Goal: Book appointment/travel/reservation

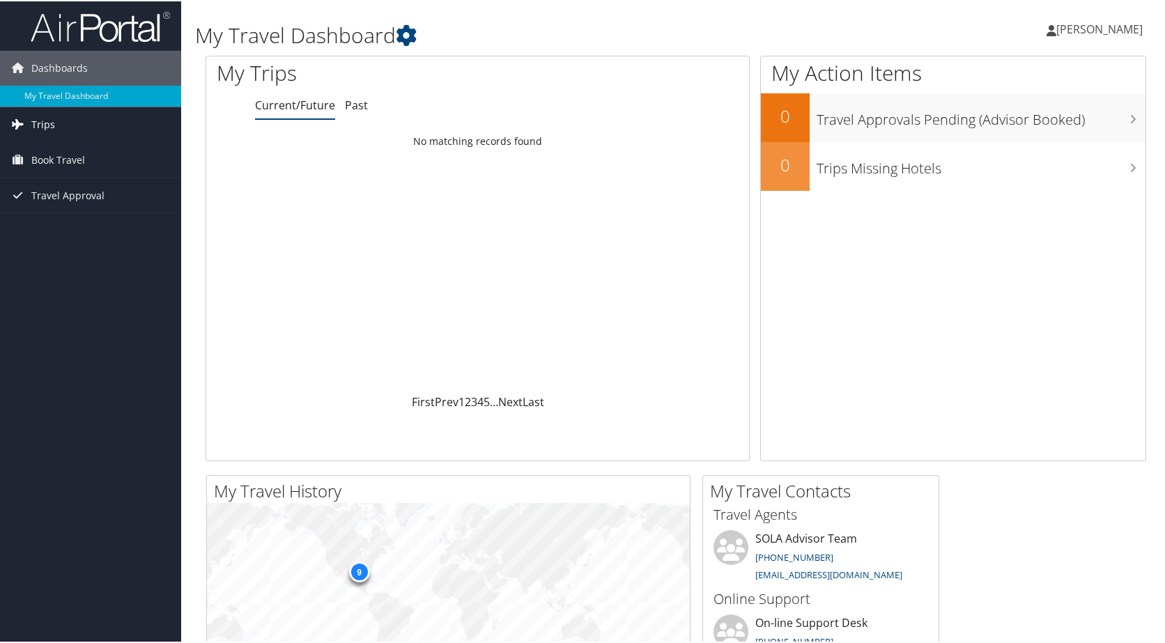
click at [44, 130] on span "Trips" at bounding box center [43, 123] width 24 height 35
click at [65, 217] on span "Book Travel" at bounding box center [58, 221] width 54 height 35
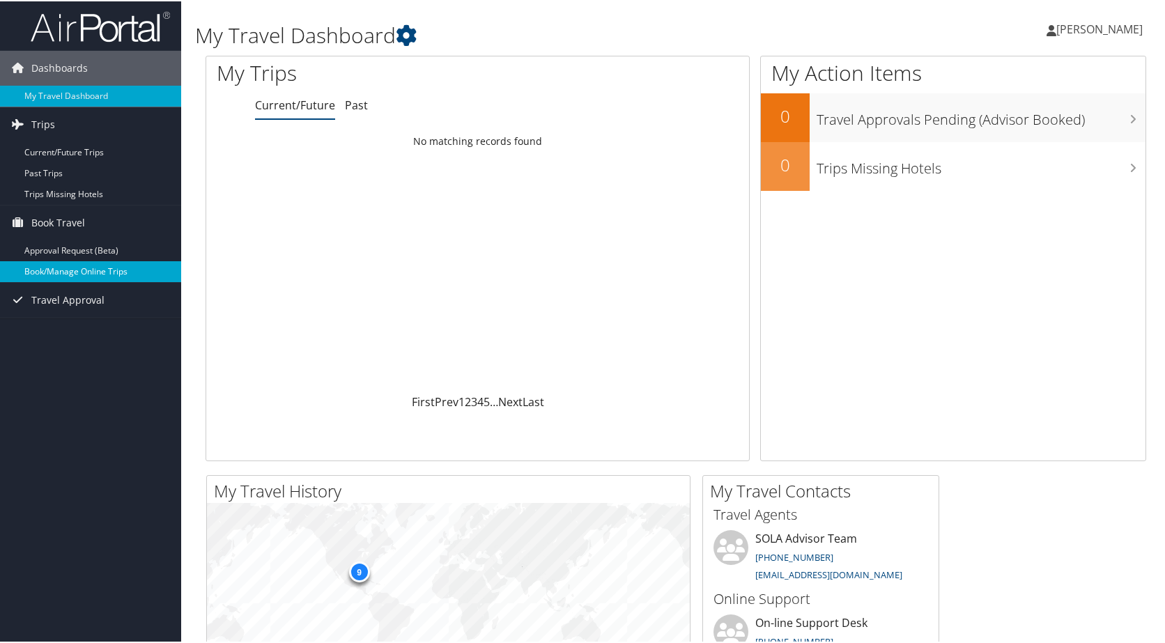
click at [56, 268] on link "Book/Manage Online Trips" at bounding box center [90, 270] width 181 height 21
click at [104, 276] on link "Book/Manage Online Trips" at bounding box center [90, 270] width 181 height 21
click at [79, 270] on link "Book/Manage Online Trips" at bounding box center [90, 270] width 181 height 21
